Goal: Transaction & Acquisition: Subscribe to service/newsletter

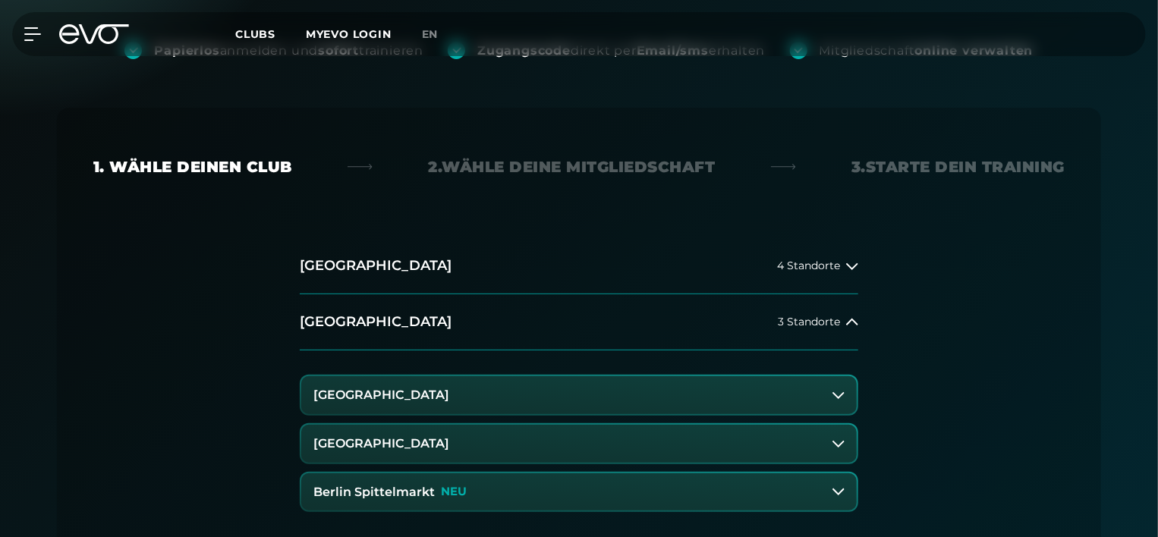
click at [467, 451] on button "[GEOGRAPHIC_DATA]" at bounding box center [579, 444] width 556 height 38
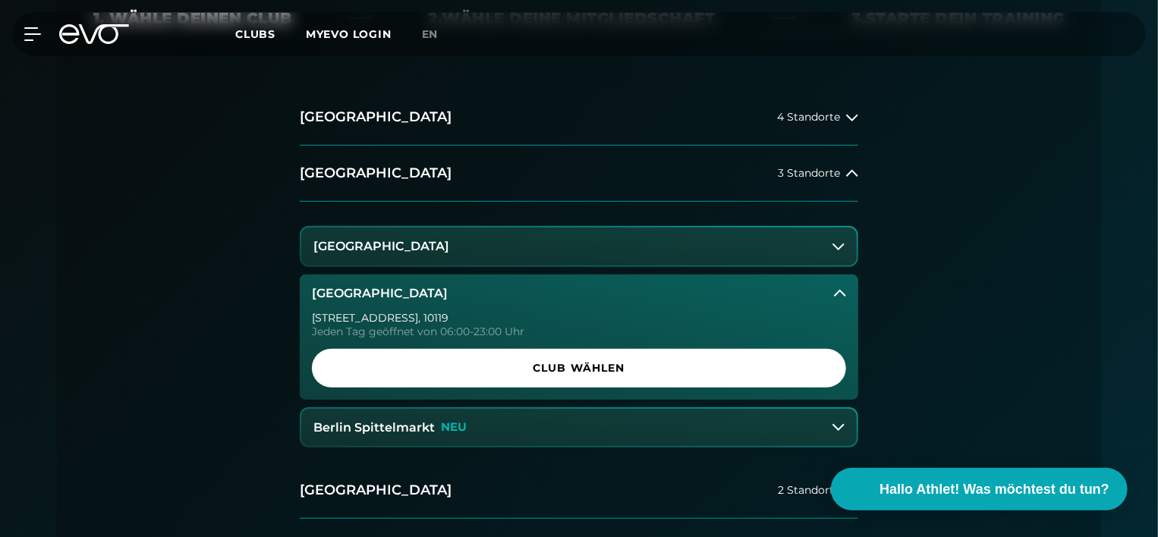
scroll to position [380, 0]
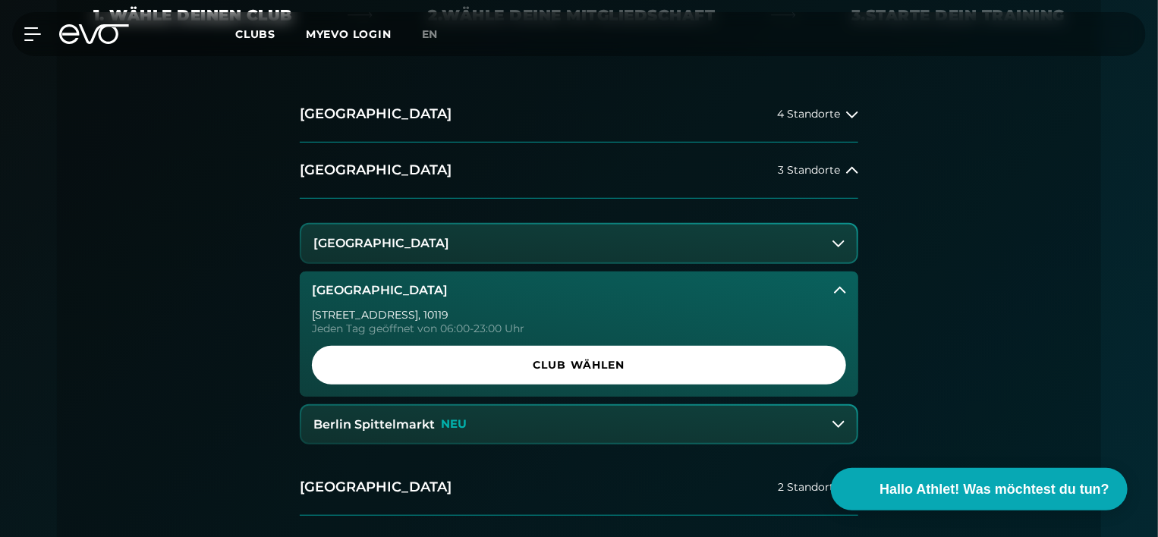
click at [537, 228] on button "[GEOGRAPHIC_DATA]" at bounding box center [579, 244] width 556 height 38
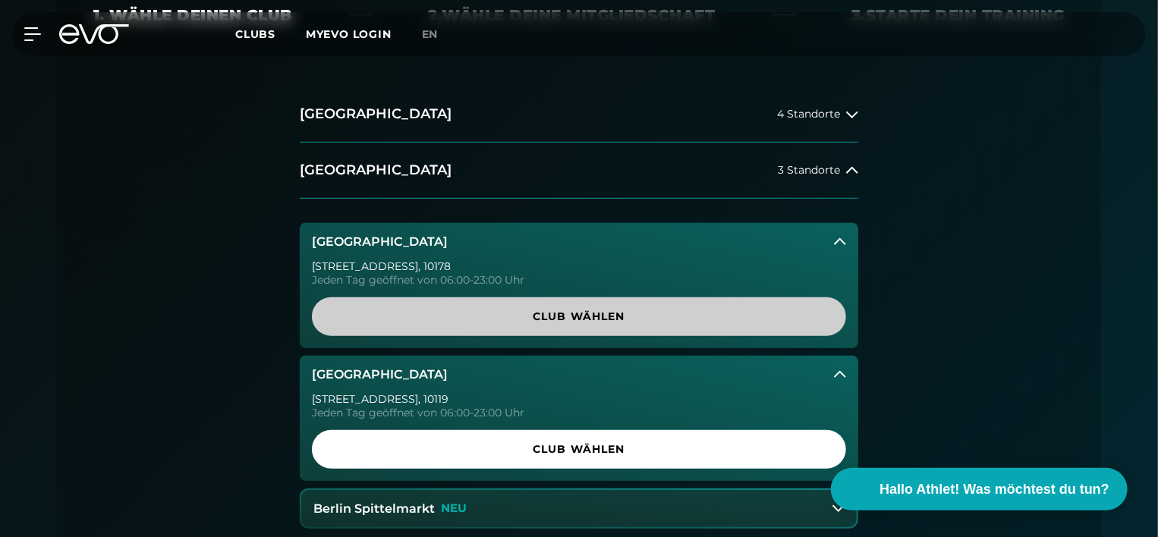
click at [533, 312] on span "Club wählen" at bounding box center [579, 317] width 462 height 16
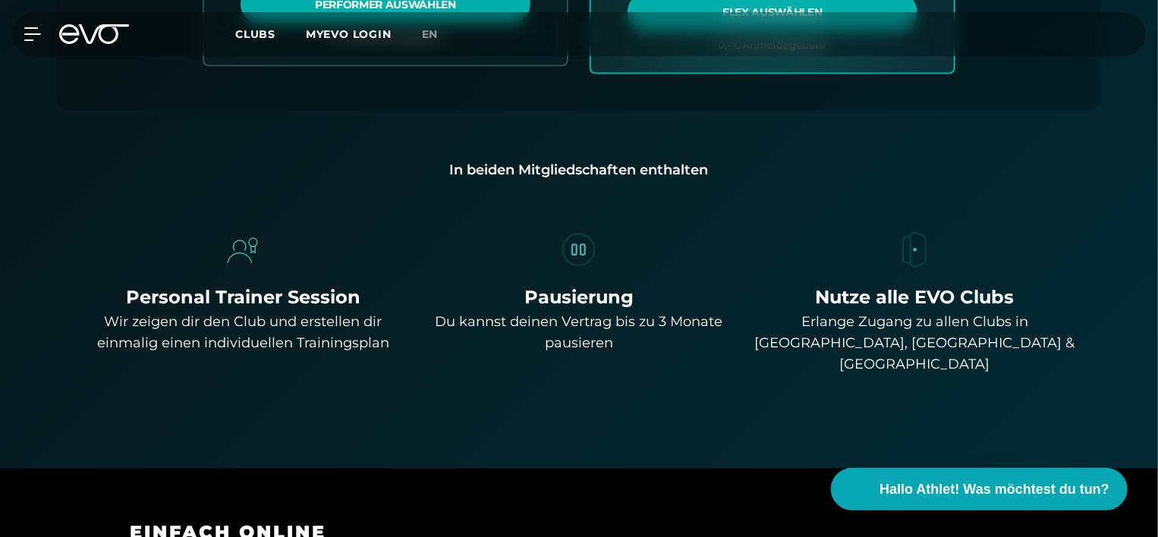
scroll to position [683, 0]
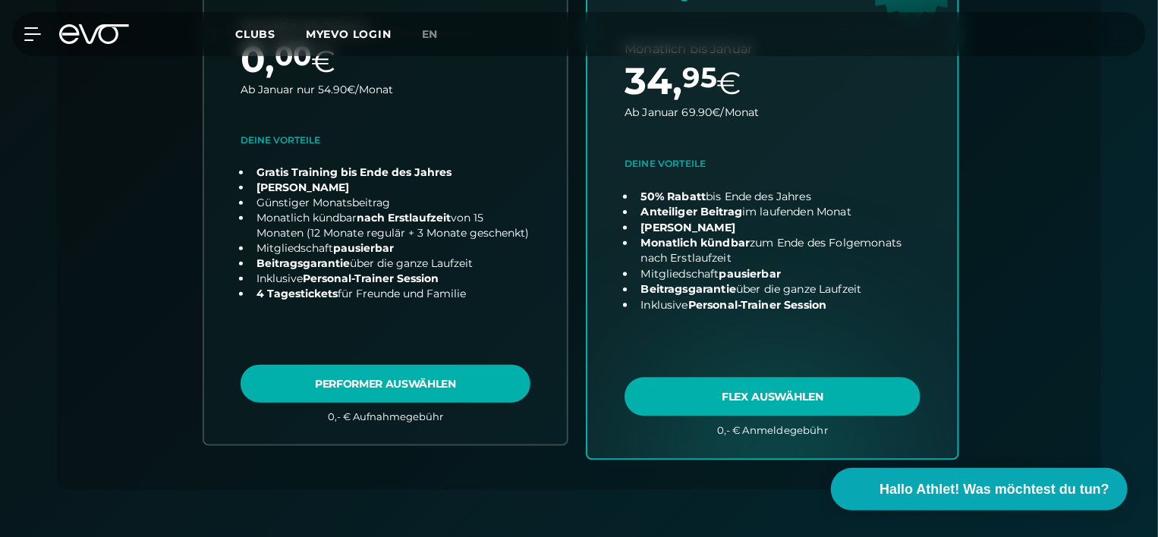
click at [718, 300] on link "choose plan" at bounding box center [773, 159] width 370 height 597
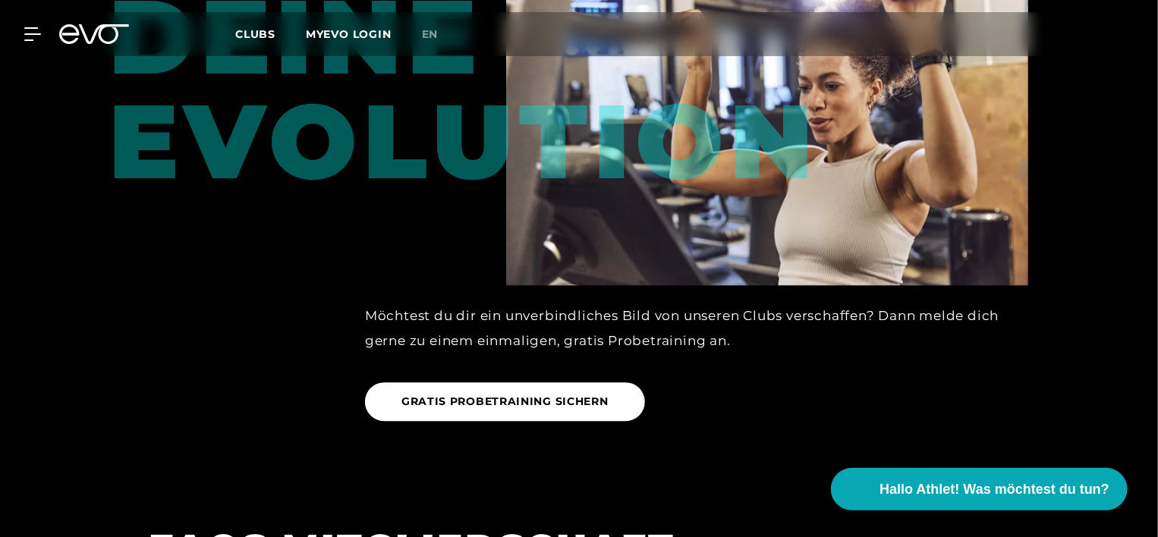
scroll to position [2353, 0]
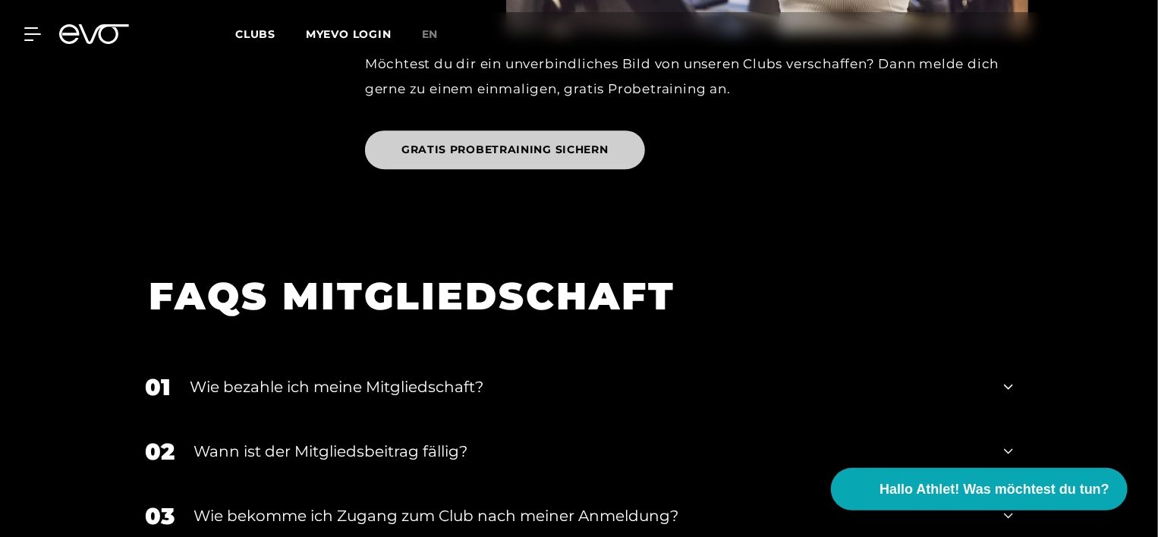
click at [586, 138] on span "GRATIS PROBETRAINING SICHERN" at bounding box center [505, 150] width 280 height 39
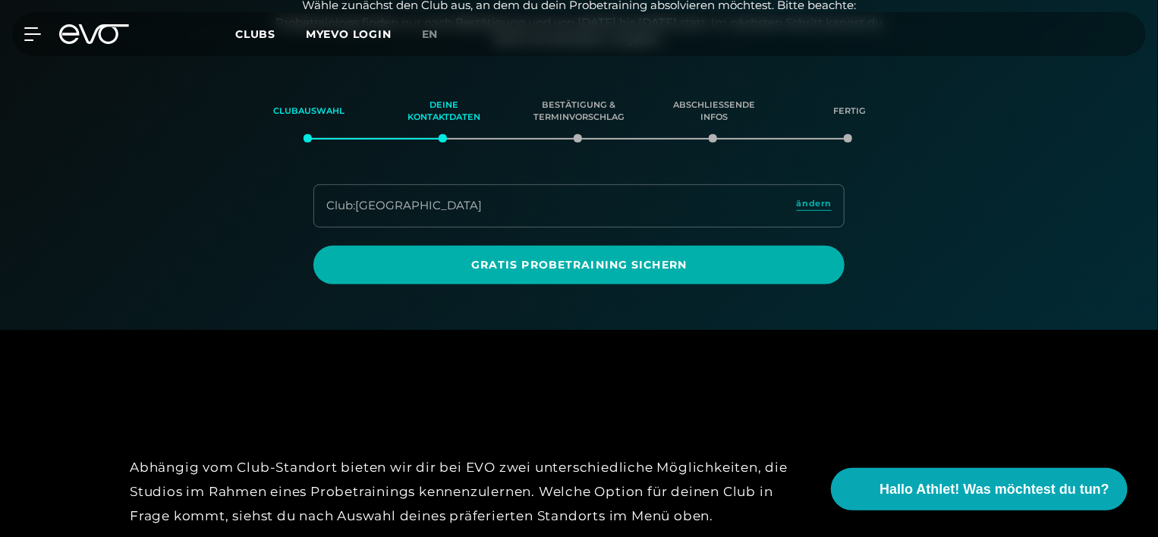
scroll to position [260, 0]
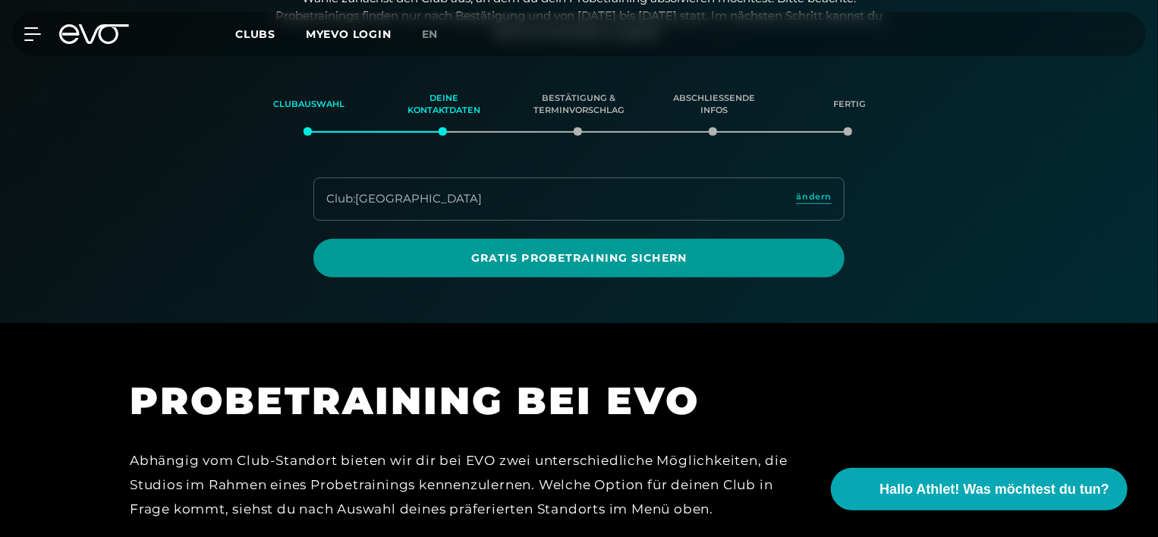
click at [534, 255] on span "Gratis Probetraining sichern" at bounding box center [579, 259] width 458 height 16
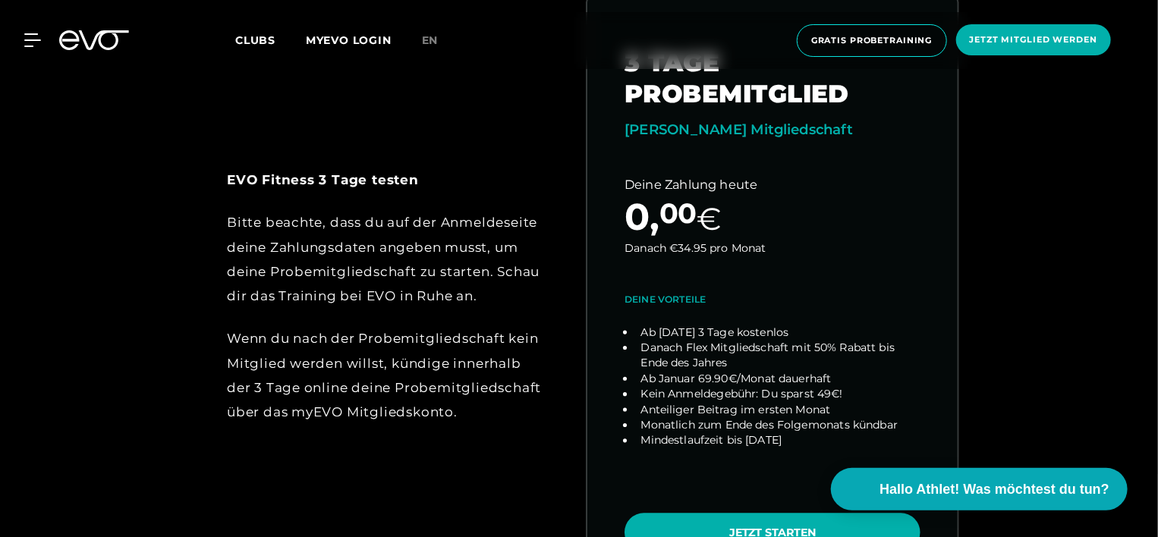
scroll to position [911, 0]
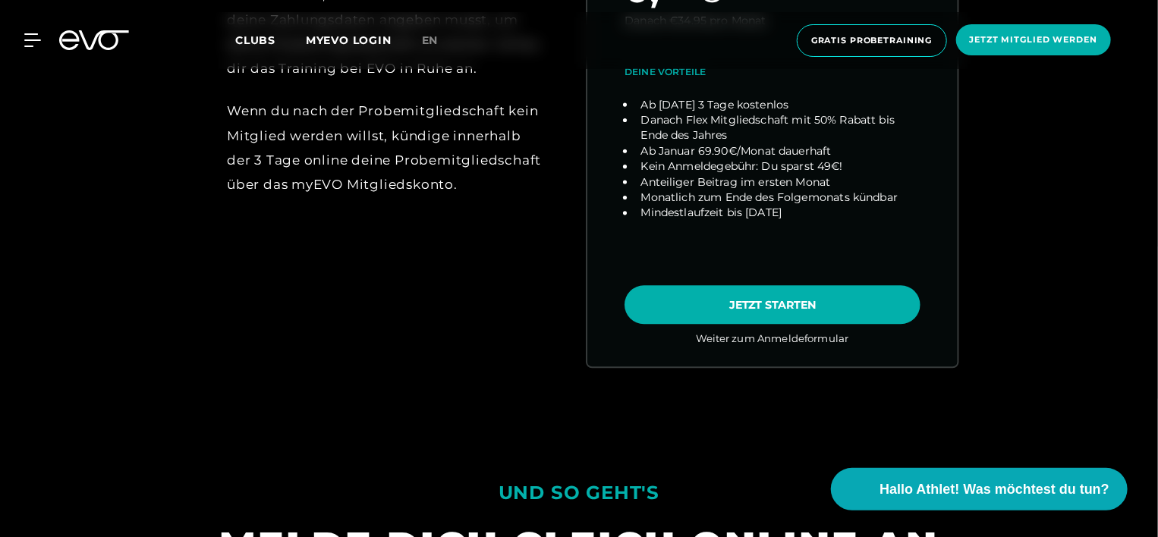
click at [871, 301] on link "choose plan" at bounding box center [773, 68] width 370 height 597
click at [884, 295] on link "choose plan" at bounding box center [773, 68] width 370 height 597
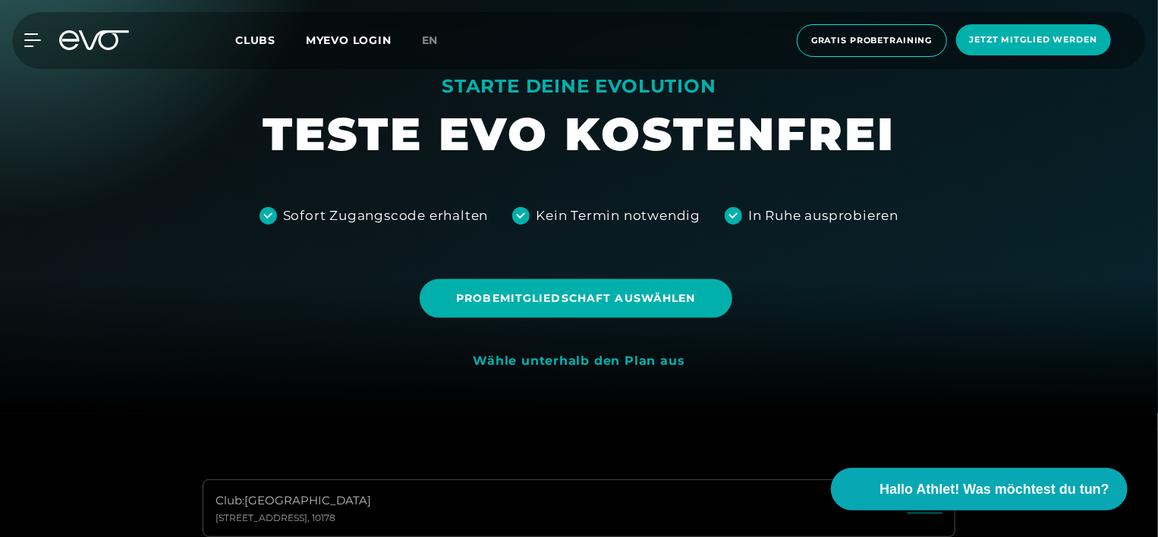
scroll to position [24, 0]
